Goal: Check status

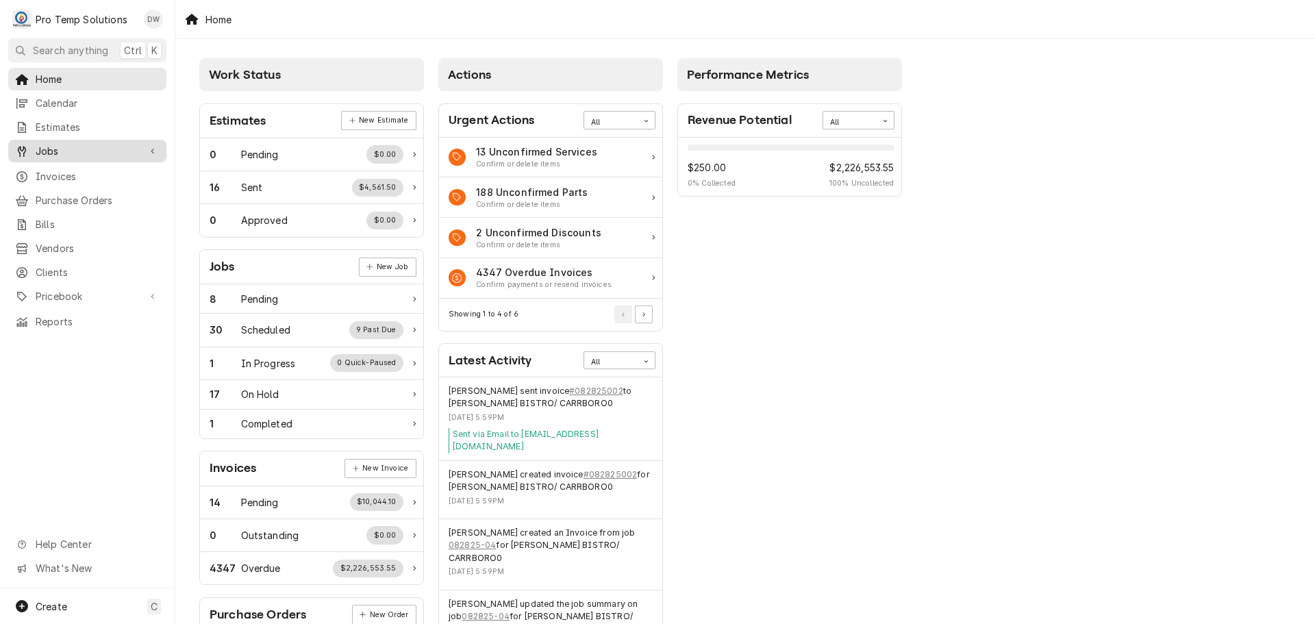
click at [47, 144] on span "Jobs" at bounding box center [87, 151] width 103 height 14
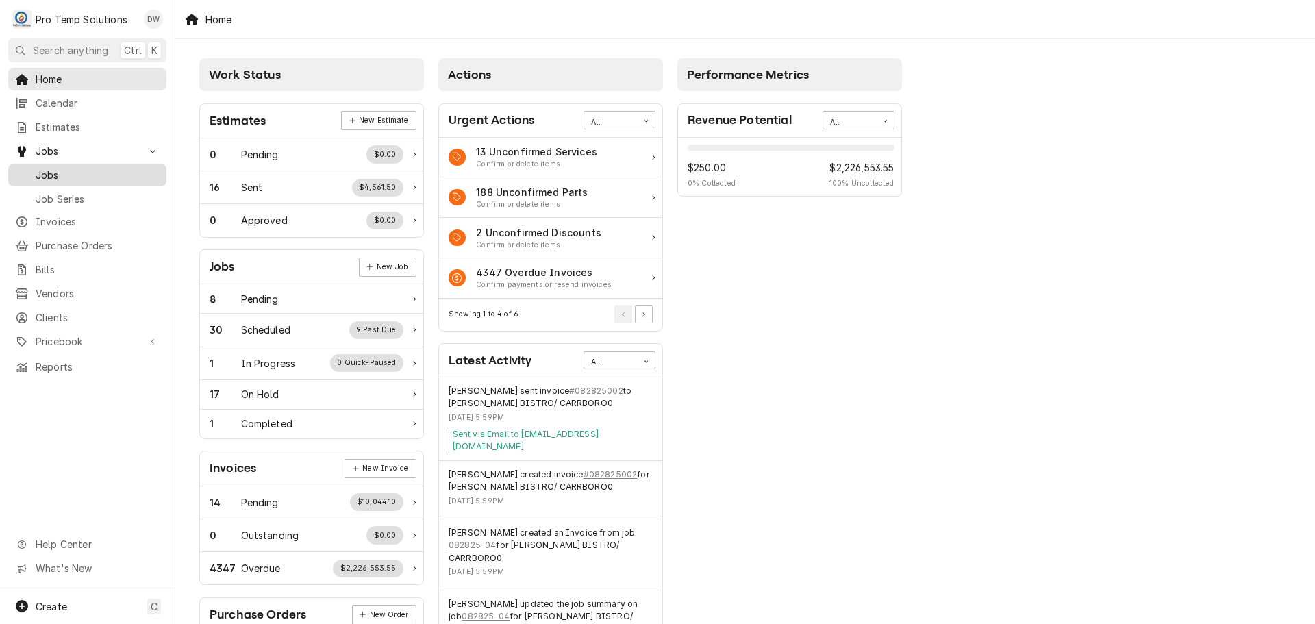
click at [50, 171] on span "Jobs" at bounding box center [98, 175] width 124 height 14
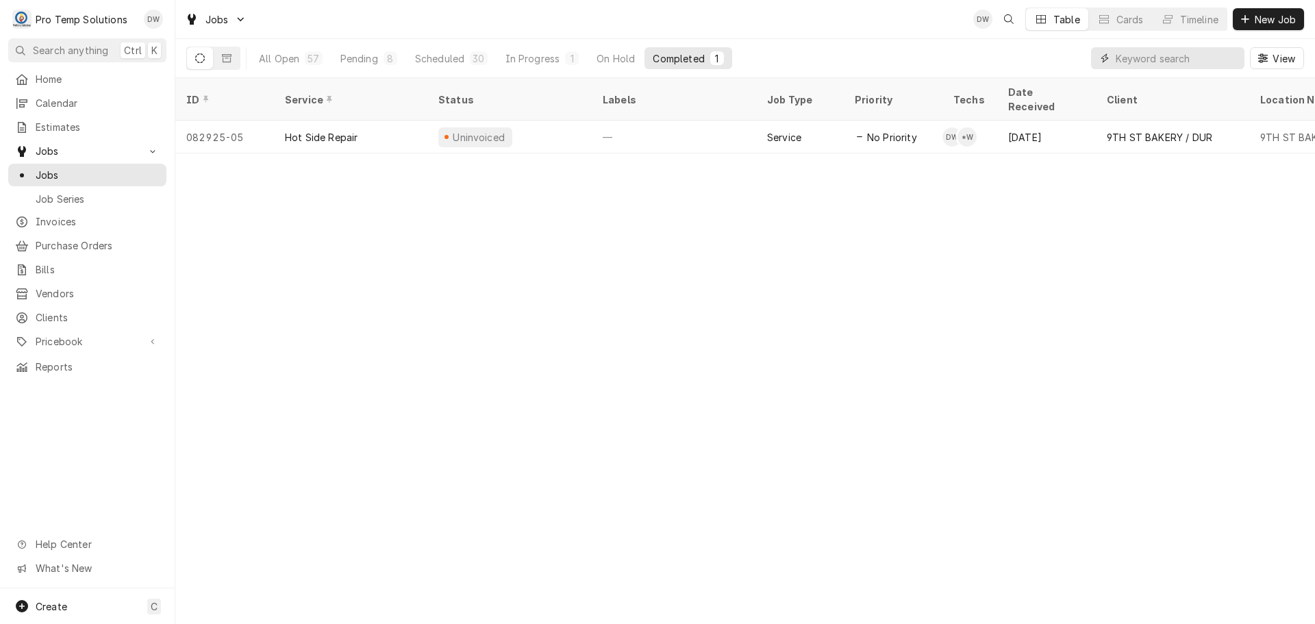
click at [1194, 60] on input "Dynamic Content Wrapper" at bounding box center [1177, 58] width 122 height 22
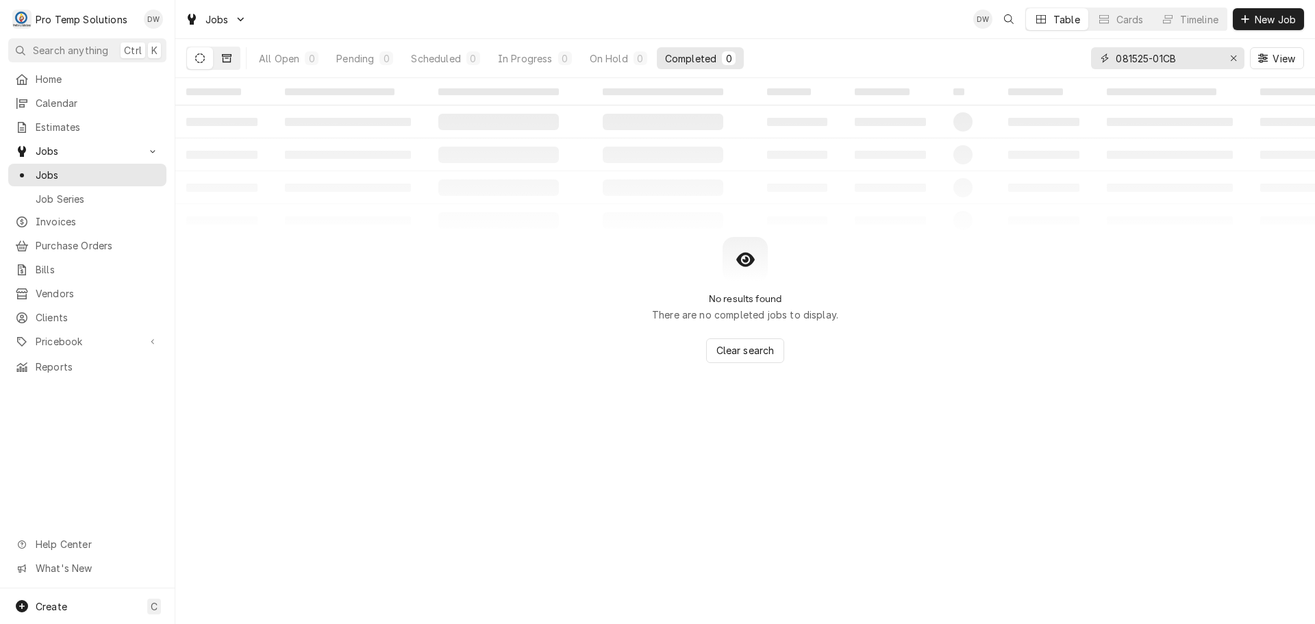
type input "081525-01CB"
click at [226, 60] on icon "Dynamic Content Wrapper" at bounding box center [227, 58] width 10 height 10
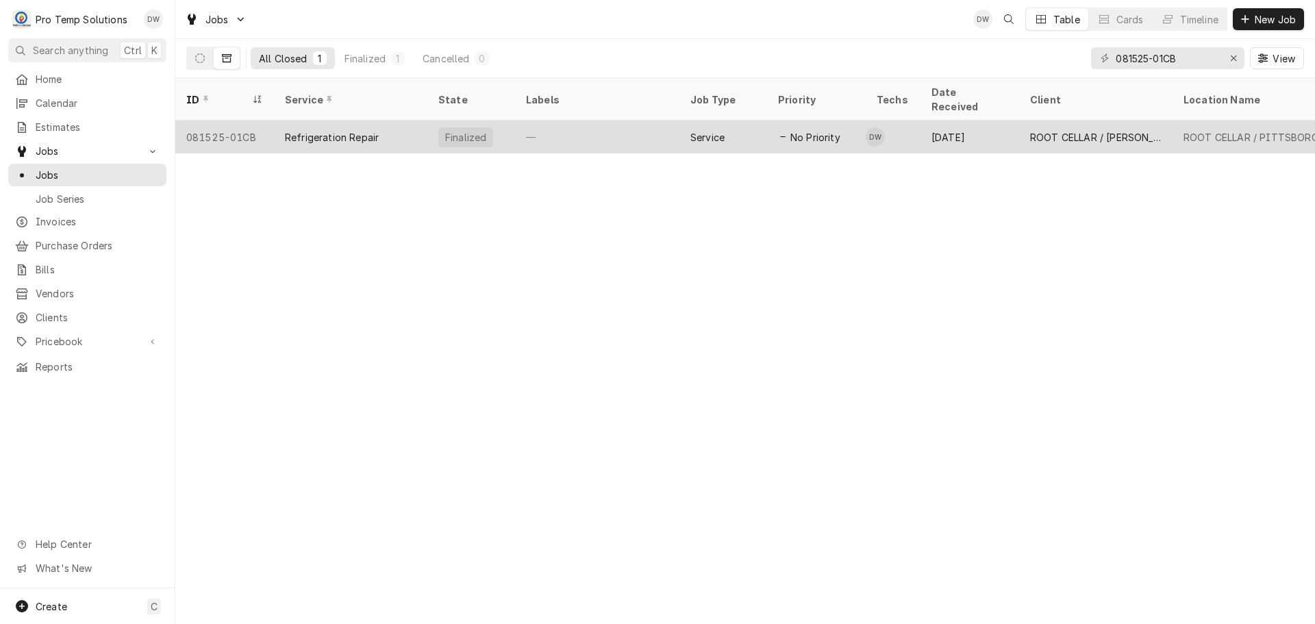
click at [644, 121] on div "—" at bounding box center [597, 137] width 164 height 33
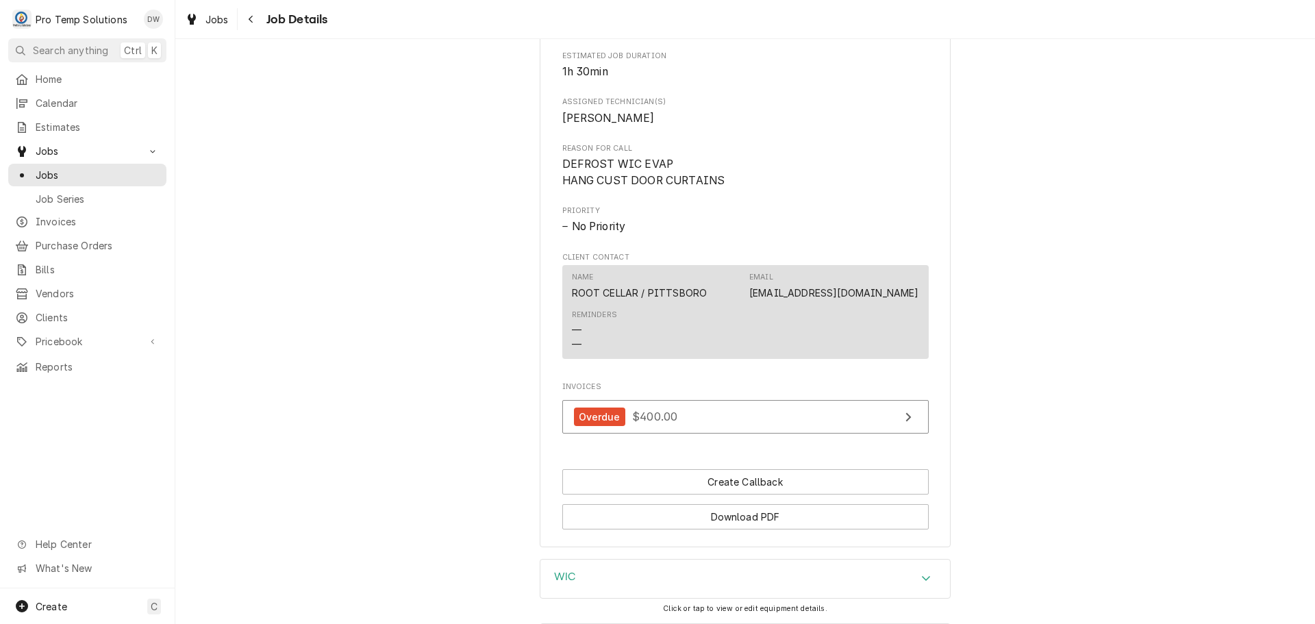
scroll to position [776, 0]
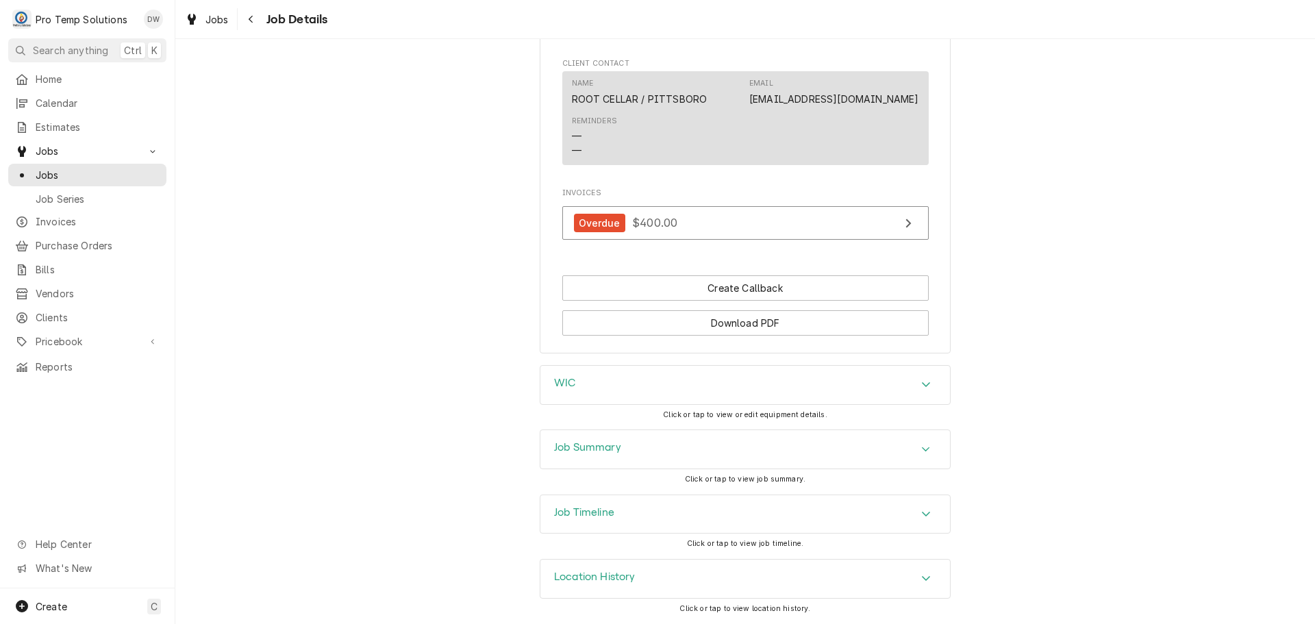
click at [922, 515] on icon "Accordion Header" at bounding box center [926, 514] width 8 height 5
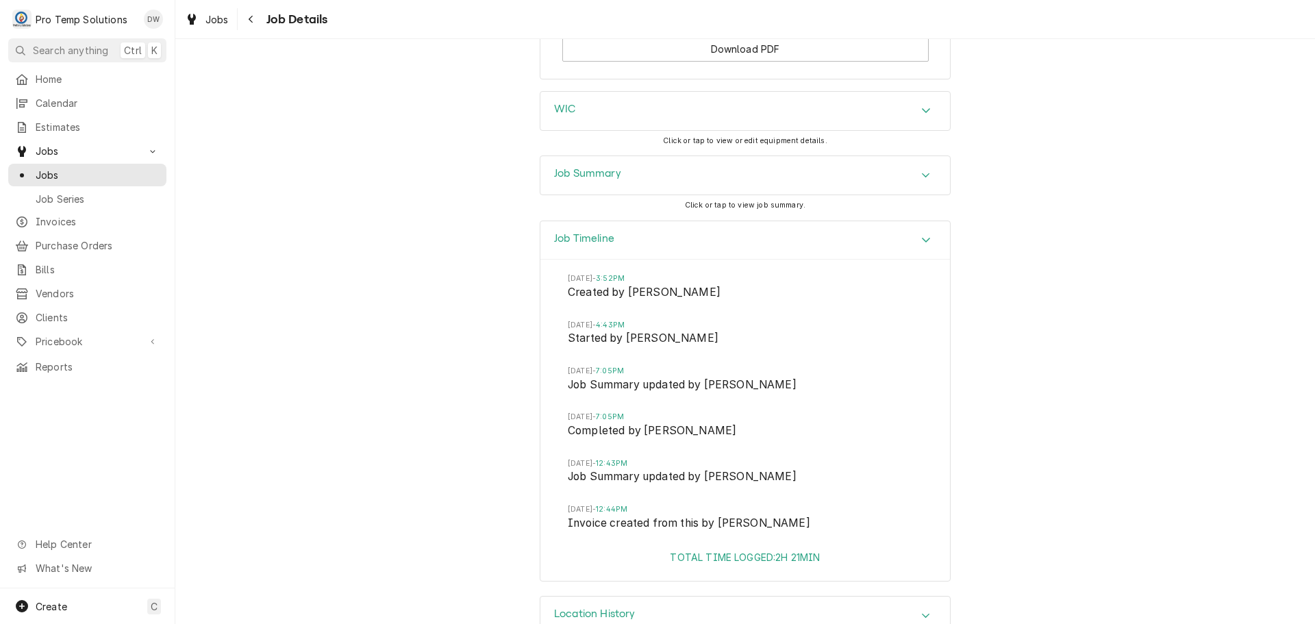
scroll to position [1050, 0]
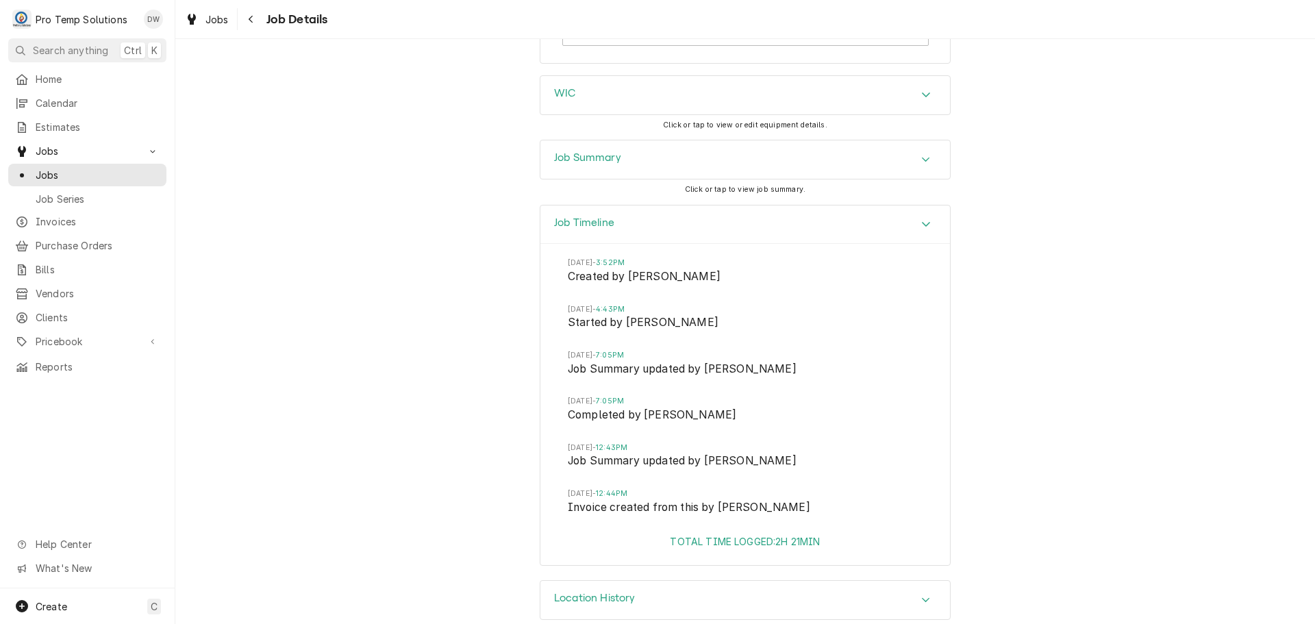
click at [922, 230] on icon "Accordion Header" at bounding box center [927, 224] width 10 height 11
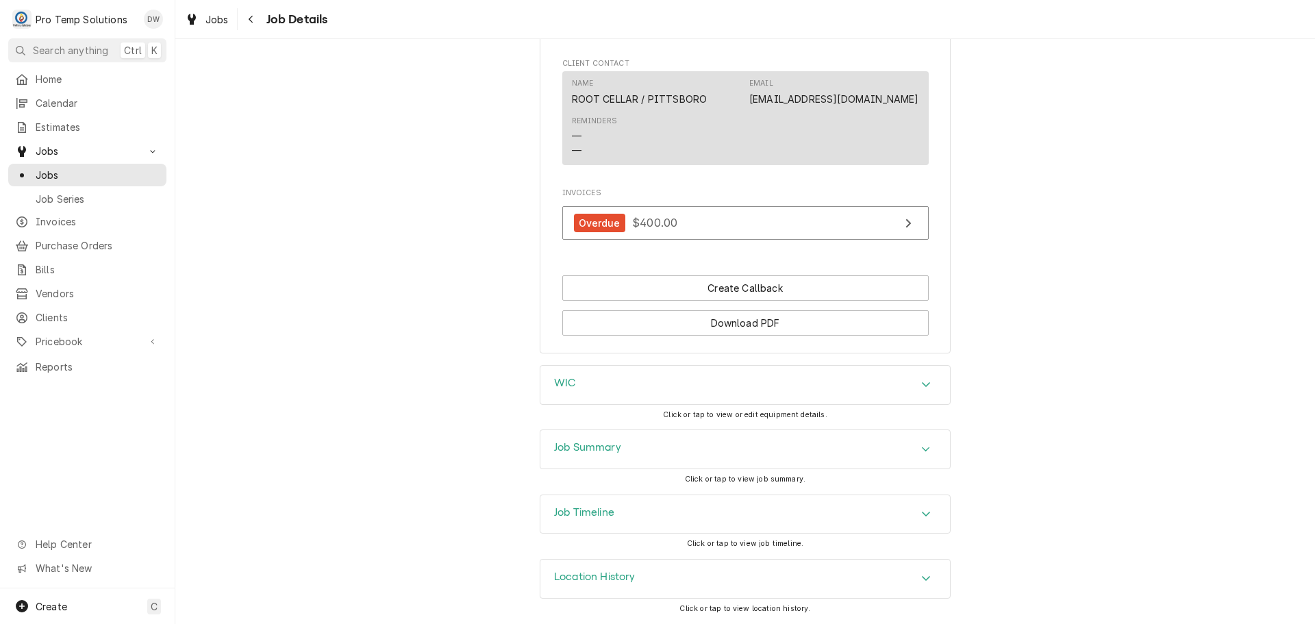
scroll to position [776, 0]
